Goal: Navigation & Orientation: Find specific page/section

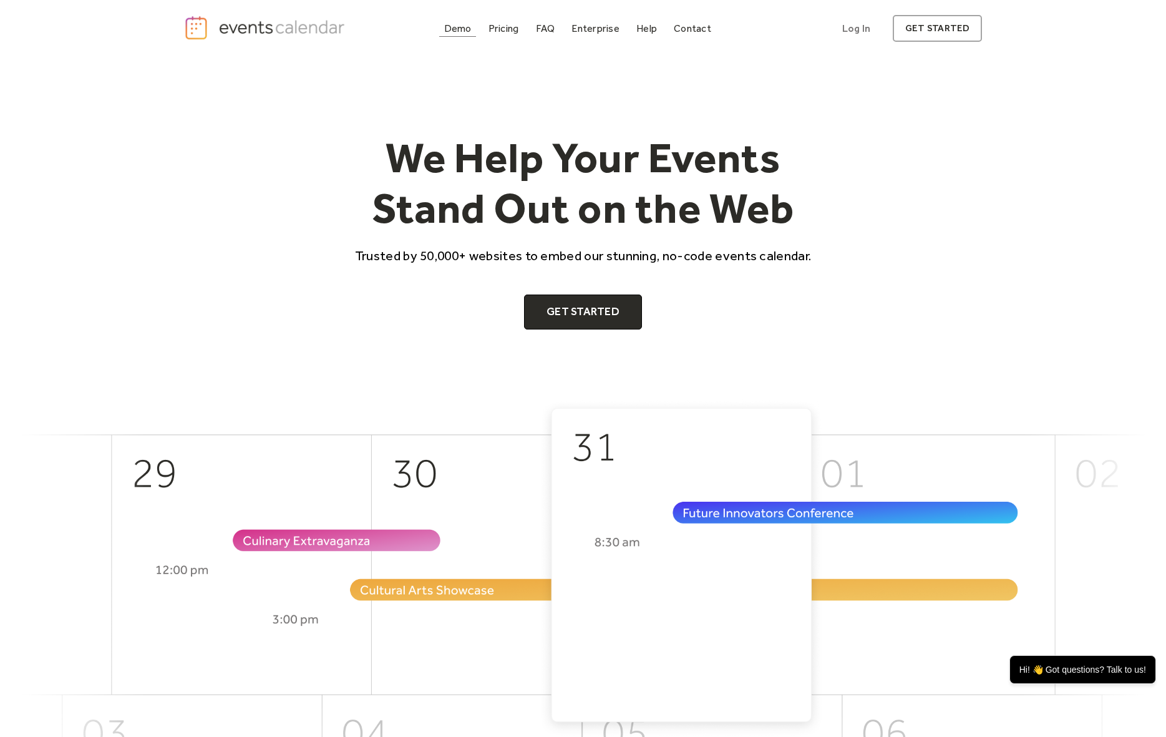
click at [452, 32] on div "Demo" at bounding box center [457, 28] width 27 height 7
drag, startPoint x: 386, startPoint y: 61, endPoint x: 377, endPoint y: 67, distance: 10.6
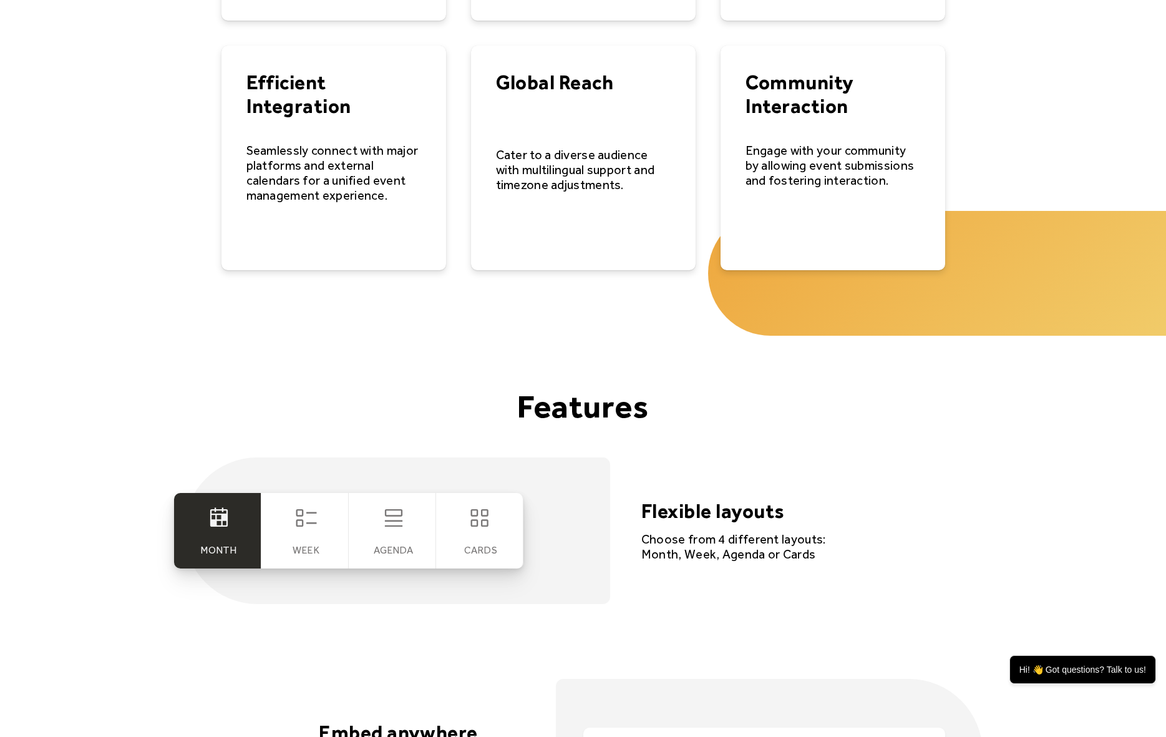
scroll to position [2370, 0]
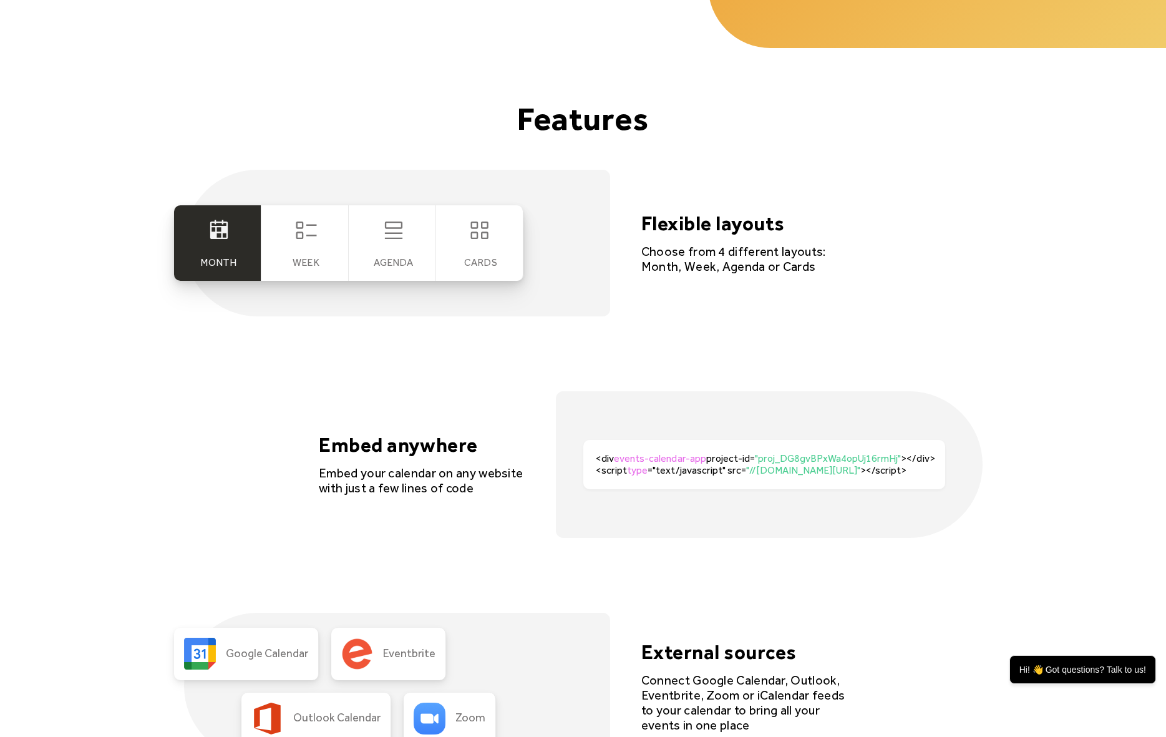
click at [288, 256] on div "Week" at bounding box center [304, 242] width 87 height 75
click at [392, 251] on div "Agenda" at bounding box center [392, 242] width 87 height 75
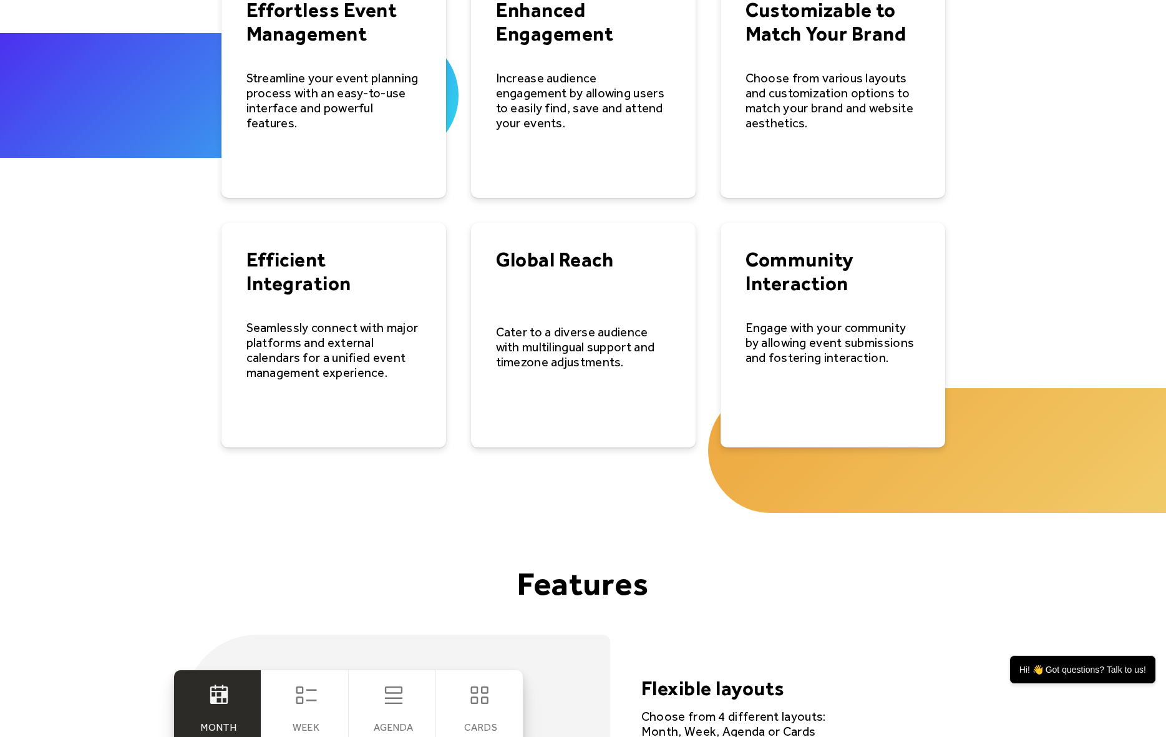
scroll to position [0, 0]
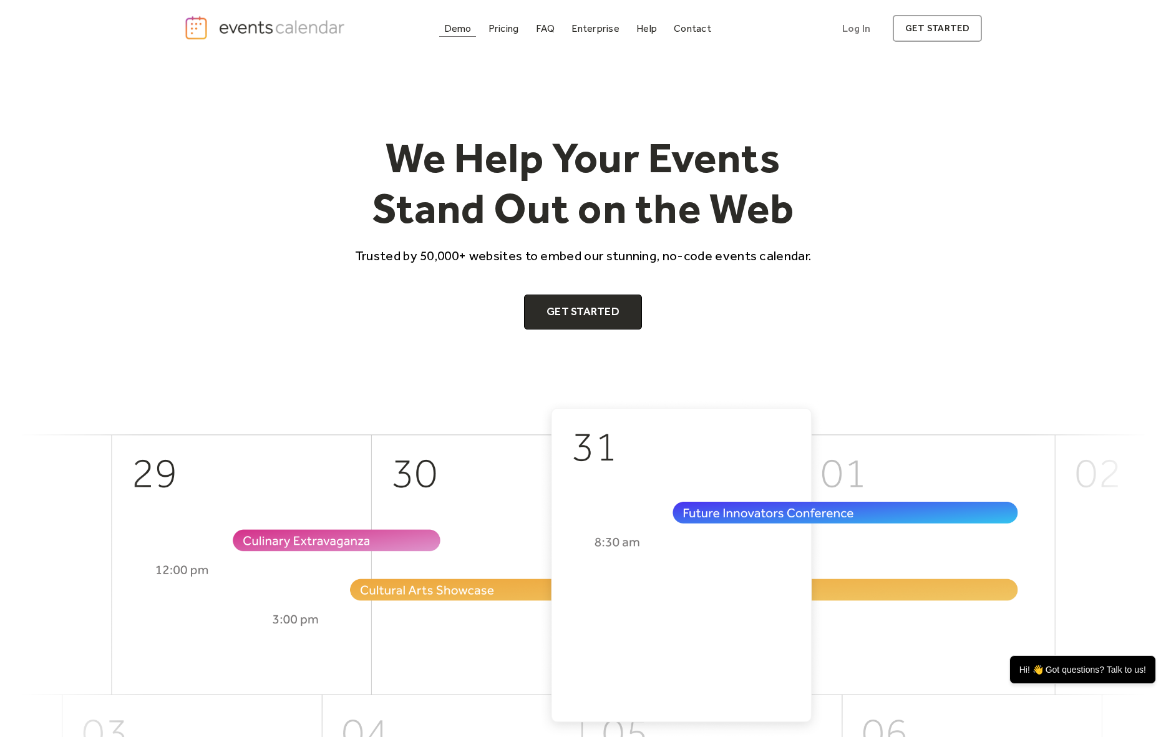
click at [454, 29] on div "Demo" at bounding box center [457, 28] width 27 height 7
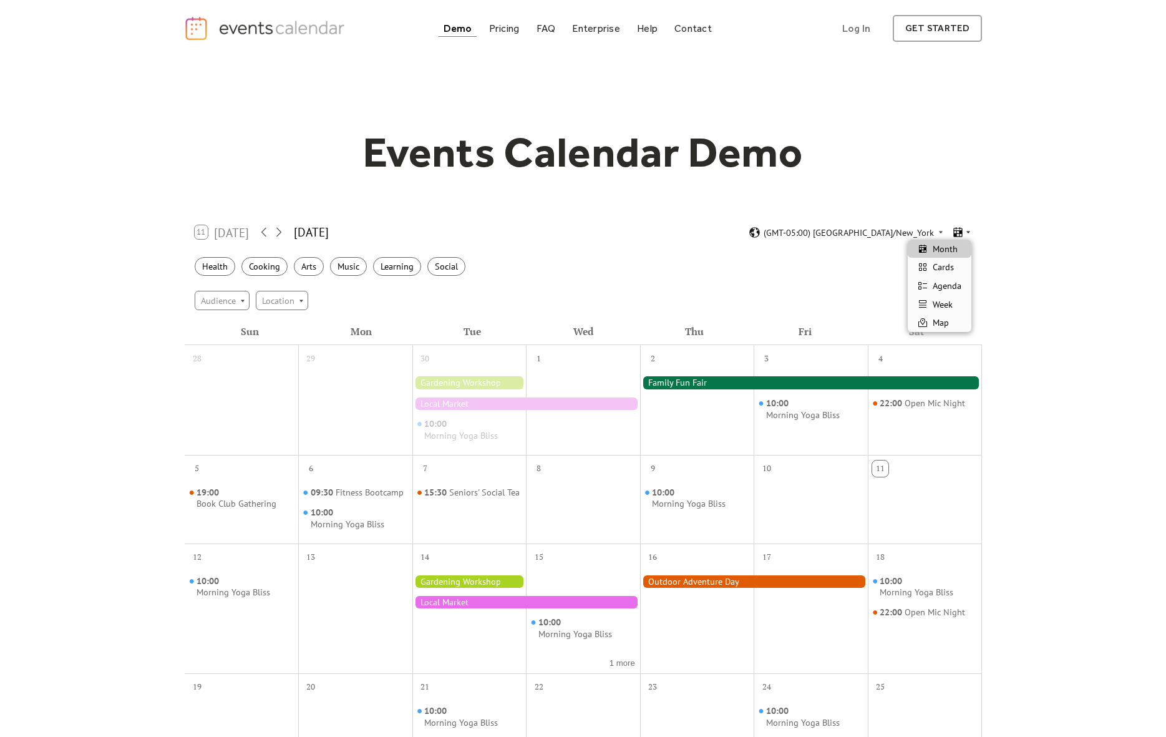
click at [966, 235] on icon at bounding box center [967, 231] width 7 height 7
click at [951, 288] on span "Agenda" at bounding box center [947, 286] width 29 height 14
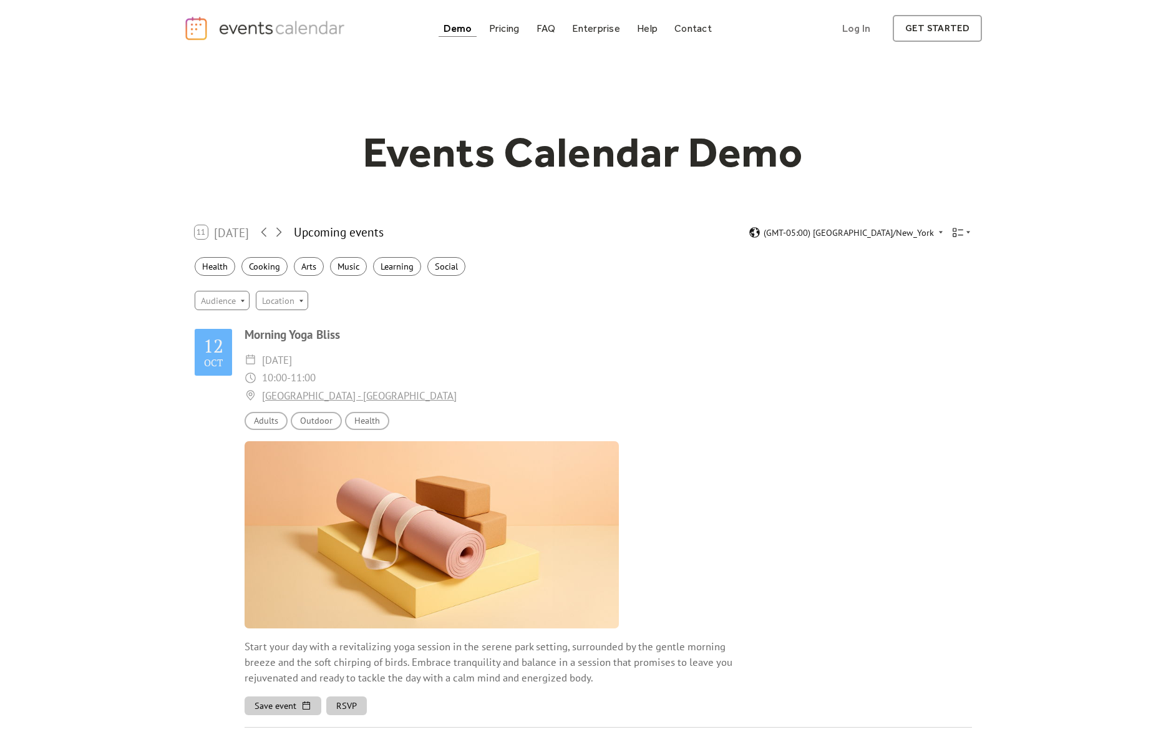
click at [958, 225] on div "11 Today Upcoming events (GMT-05:00) America/New_York" at bounding box center [583, 232] width 797 height 33
click at [961, 230] on icon at bounding box center [958, 232] width 12 height 12
click at [948, 245] on span "Month" at bounding box center [945, 249] width 25 height 14
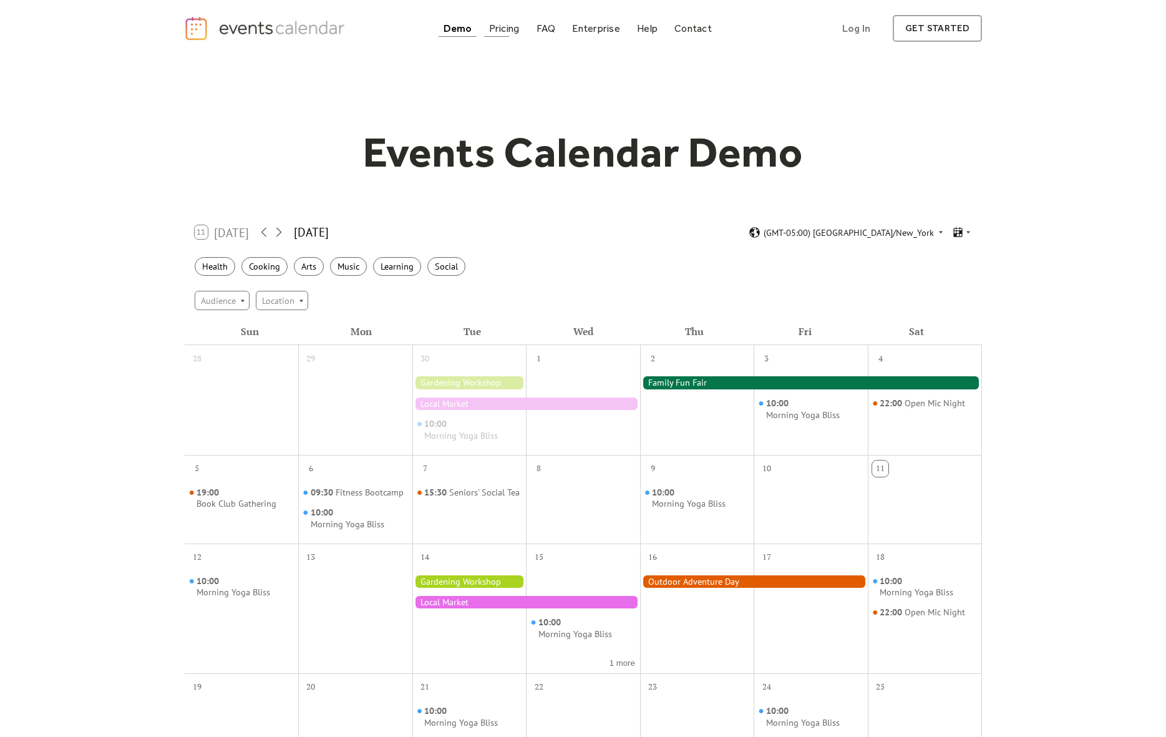
click at [503, 28] on div "Pricing" at bounding box center [504, 28] width 31 height 7
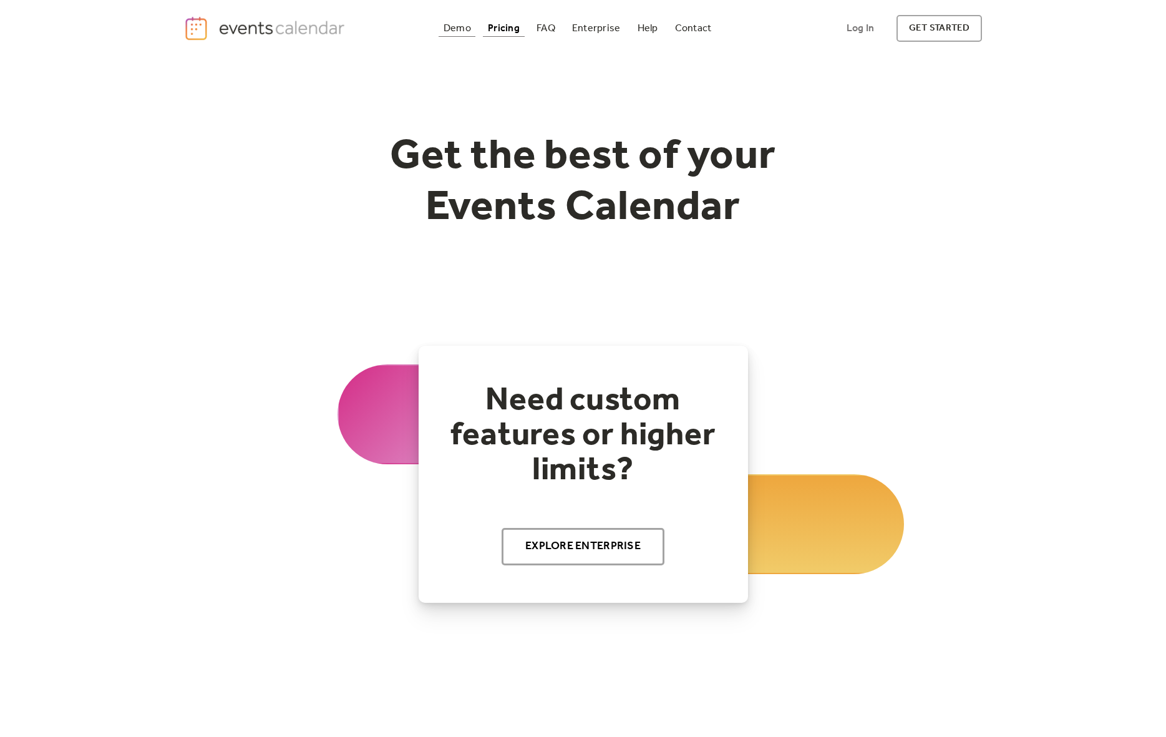
click at [462, 32] on div "Demo" at bounding box center [457, 28] width 27 height 7
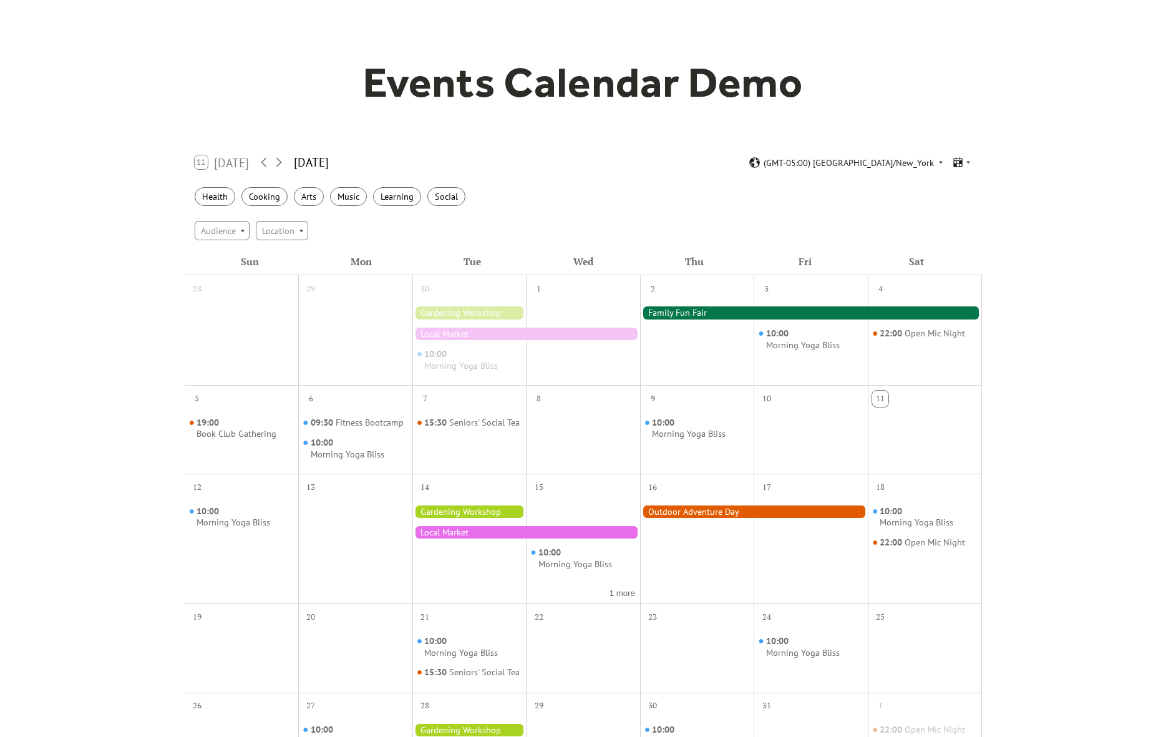
scroll to position [82, 0]
